Goal: Information Seeking & Learning: Learn about a topic

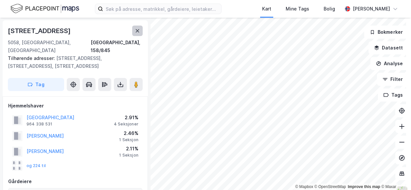
click at [139, 28] on icon at bounding box center [137, 30] width 5 height 5
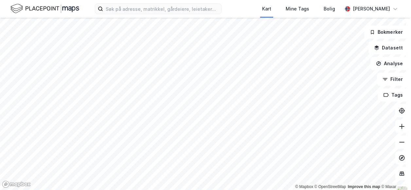
click at [157, 3] on div "Kart Mine Tags Bolig [PERSON_NAME] © Mapbox © OpenStreetMap Improve this map © …" at bounding box center [205, 95] width 411 height 190
click at [399, 144] on icon at bounding box center [402, 142] width 7 height 7
click at [399, 127] on icon at bounding box center [402, 126] width 7 height 7
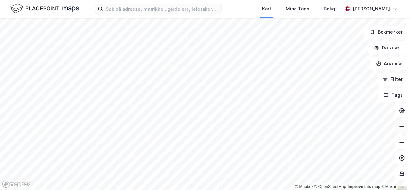
click at [399, 127] on icon at bounding box center [402, 126] width 7 height 7
